Goal: Information Seeking & Learning: Find contact information

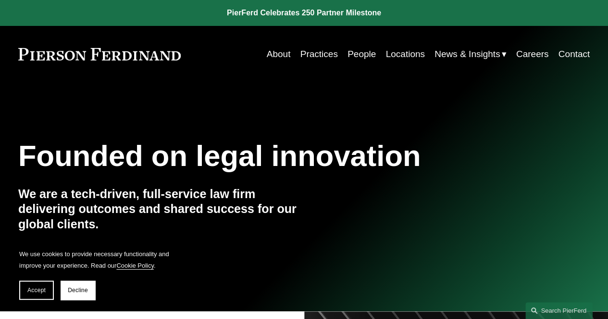
click at [319, 53] on link "Practices" at bounding box center [318, 54] width 37 height 18
click at [361, 49] on link "People" at bounding box center [361, 54] width 28 height 18
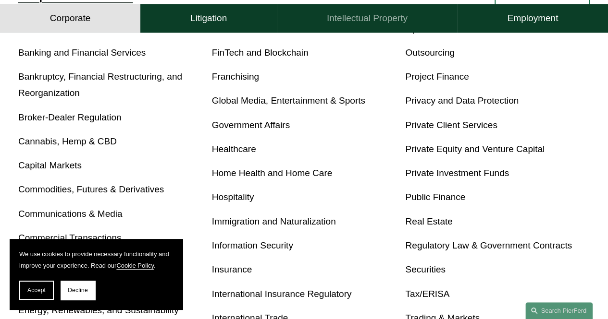
scroll to position [240, 0]
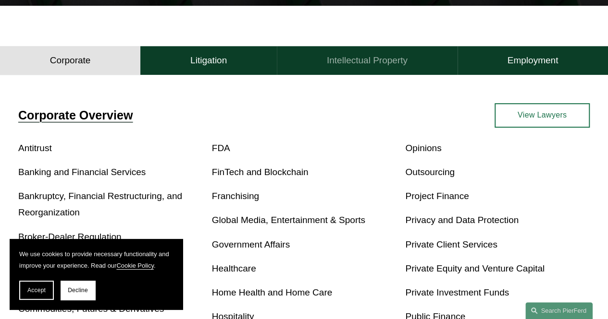
click at [357, 63] on h4 "Intellectual Property" at bounding box center [367, 61] width 81 height 12
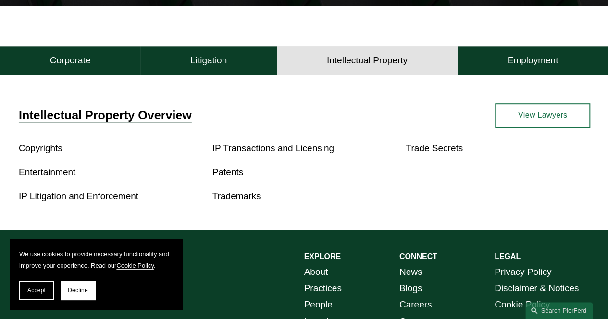
click at [234, 196] on link "Trademarks" at bounding box center [236, 196] width 49 height 10
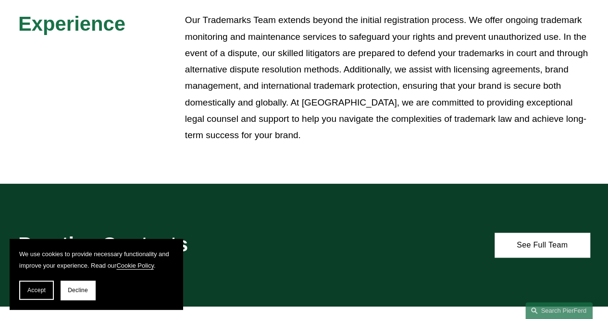
scroll to position [432, 0]
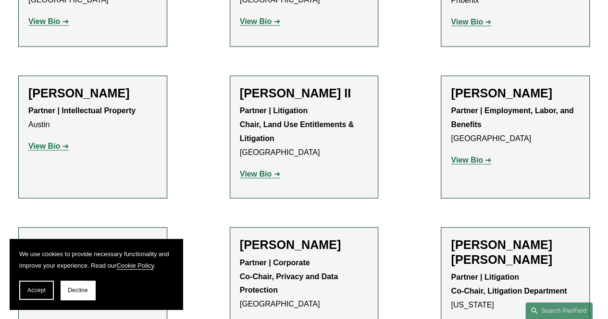
scroll to position [1105, 0]
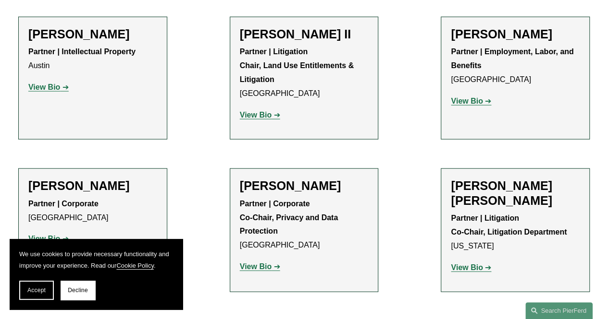
drag, startPoint x: 43, startPoint y: 286, endPoint x: 53, endPoint y: 278, distance: 12.3
click at [44, 285] on button "Accept" at bounding box center [36, 290] width 35 height 19
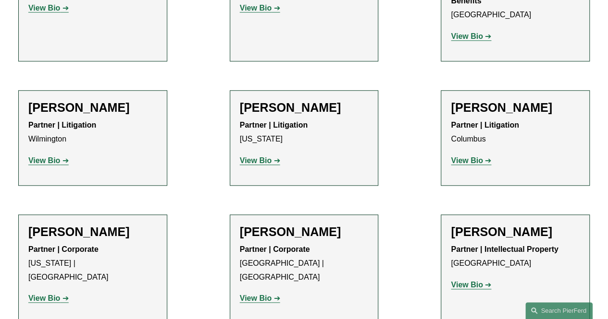
scroll to position [2210, 0]
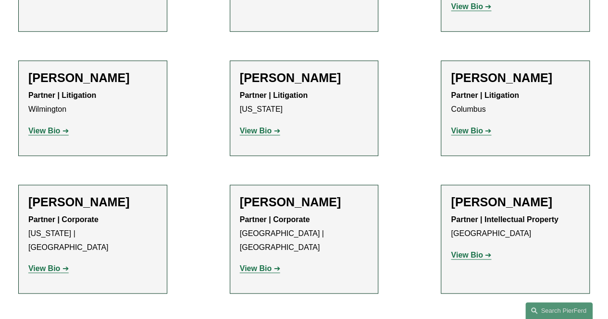
click at [477, 251] on strong "View Bio" at bounding box center [467, 255] width 32 height 8
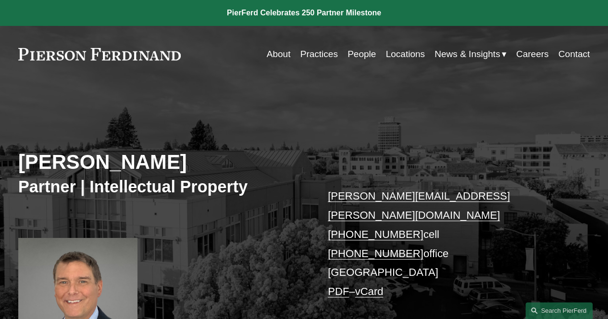
click at [347, 57] on link "People" at bounding box center [361, 54] width 28 height 18
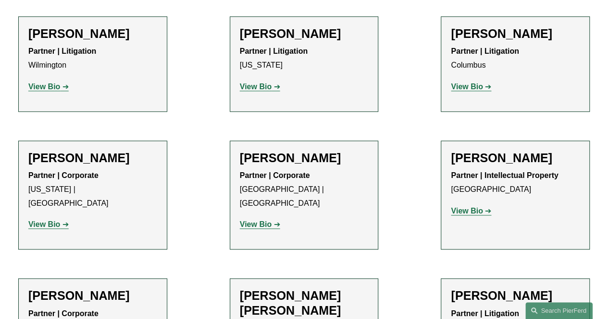
scroll to position [2402, 0]
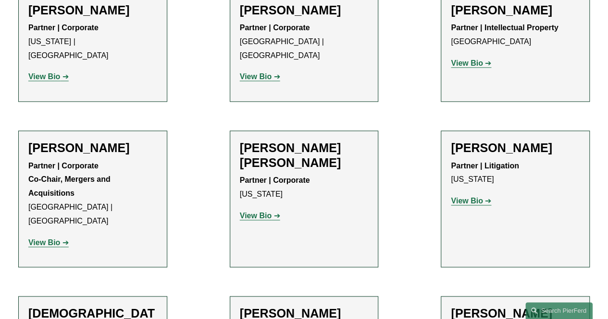
click at [467, 197] on strong "View Bio" at bounding box center [467, 201] width 32 height 8
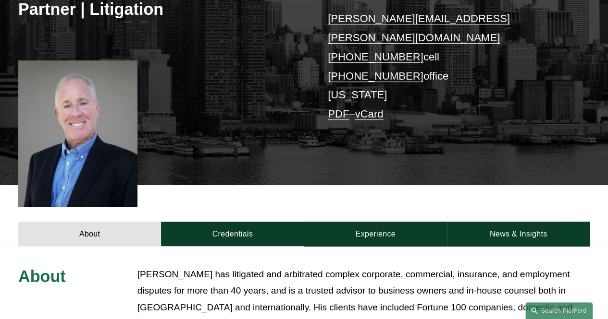
scroll to position [192, 0]
